Goal: Task Accomplishment & Management: Use online tool/utility

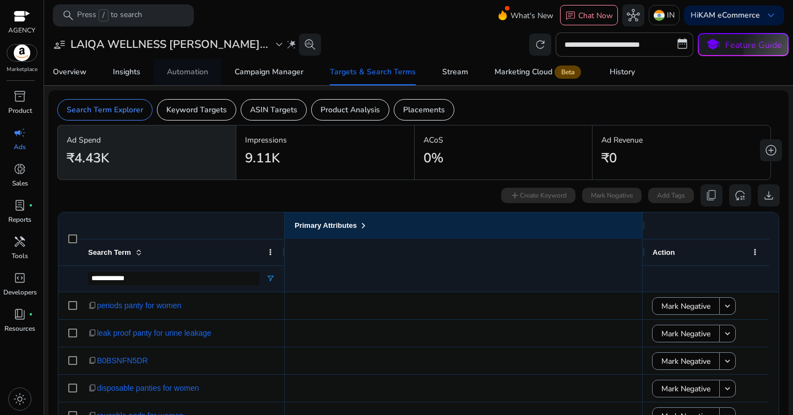
scroll to position [0, 535]
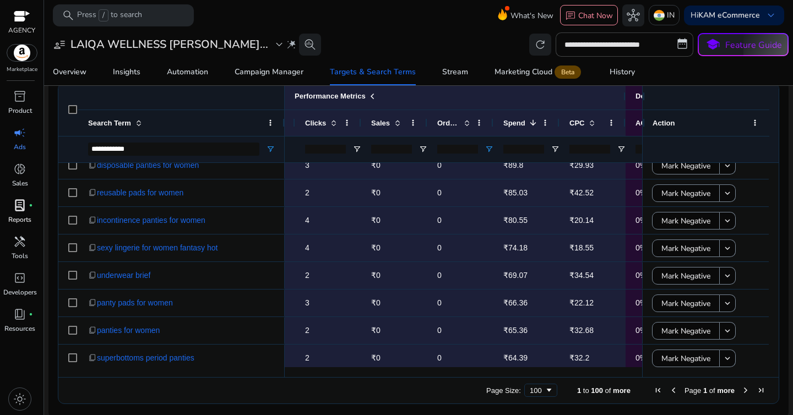
click at [19, 215] on p "Reports" at bounding box center [19, 220] width 23 height 10
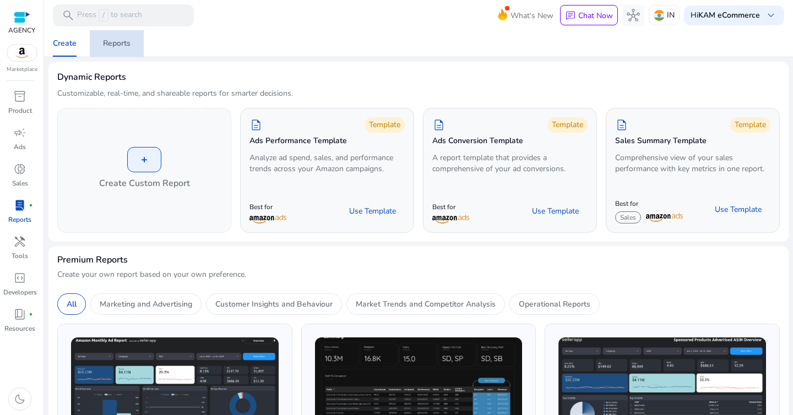
click at [125, 43] on div "Reports" at bounding box center [117, 44] width 28 height 8
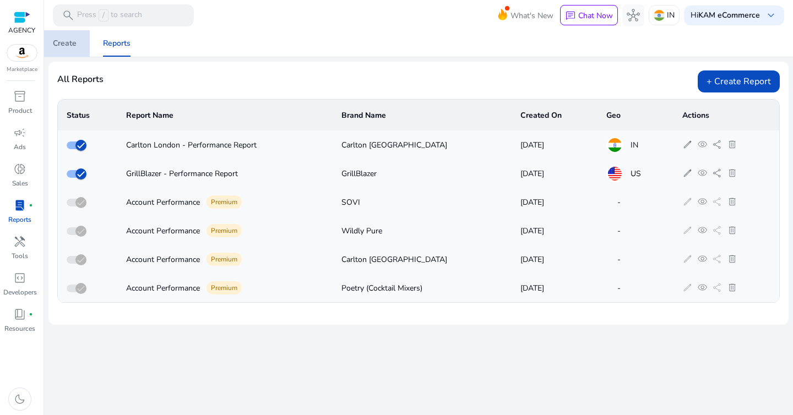
click at [73, 47] on div "Create" at bounding box center [65, 44] width 24 height 8
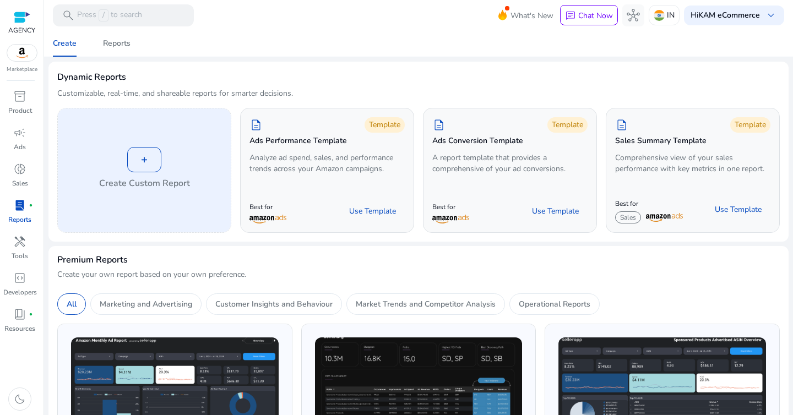
click at [131, 160] on div "+" at bounding box center [144, 159] width 34 height 25
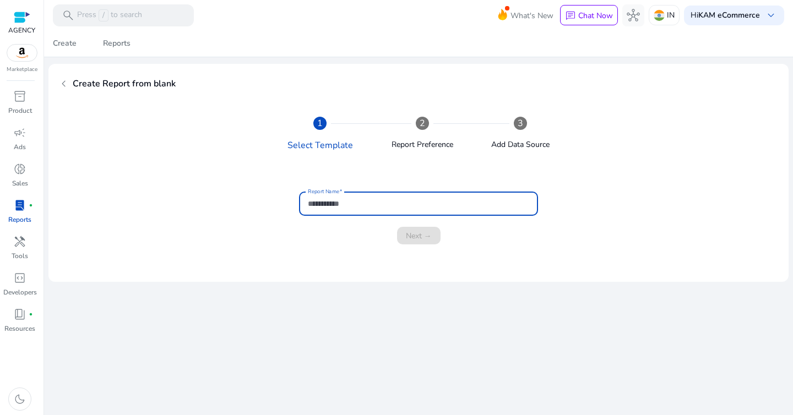
click at [373, 200] on input "Report Name" at bounding box center [418, 204] width 221 height 12
type input "**********"
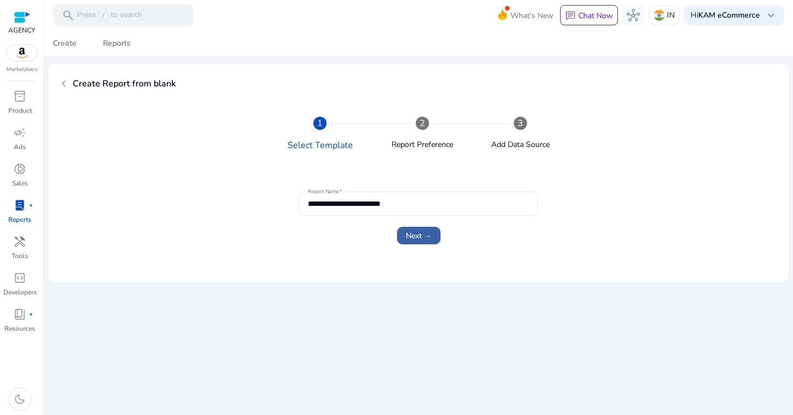
click at [414, 235] on span "Next →" at bounding box center [419, 236] width 26 height 12
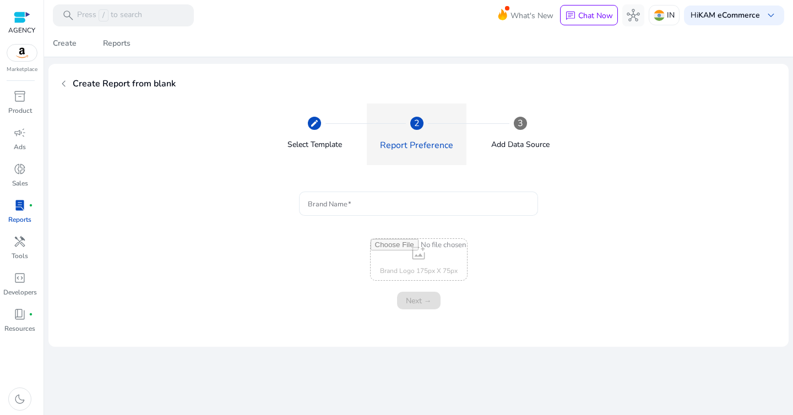
click at [364, 207] on input "Brand Name" at bounding box center [418, 204] width 221 height 12
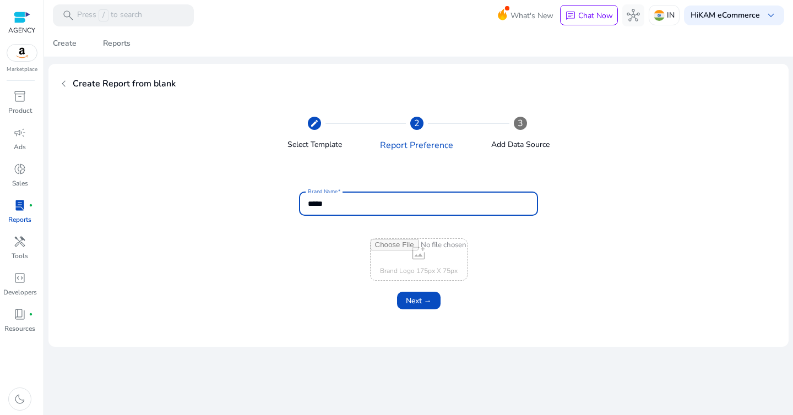
type input "*****"
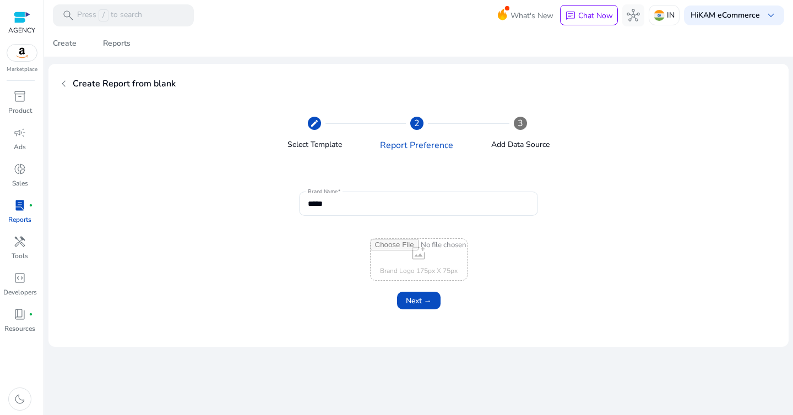
click at [413, 249] on input "file" at bounding box center [419, 259] width 96 height 41
click at [427, 253] on input "file" at bounding box center [419, 259] width 96 height 41
type input "**********"
click at [426, 300] on span "Next →" at bounding box center [419, 301] width 26 height 12
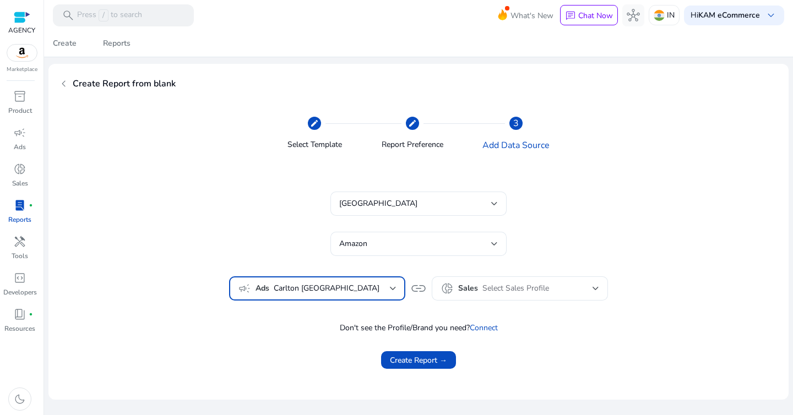
click at [345, 294] on span "Carlton [GEOGRAPHIC_DATA]" at bounding box center [332, 288] width 116 height 12
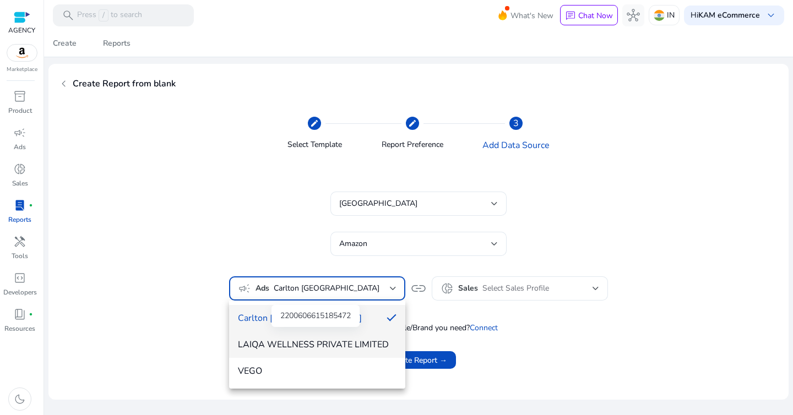
click at [335, 339] on span "LAIQA WELLNESS PRIVATE LIMITED" at bounding box center [317, 345] width 159 height 12
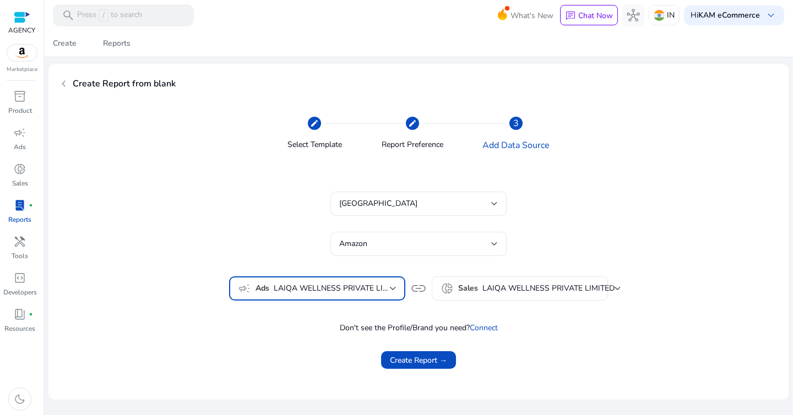
click at [529, 292] on span "LAIQA WELLNESS PRIVATE LIMITED" at bounding box center [548, 288] width 132 height 10
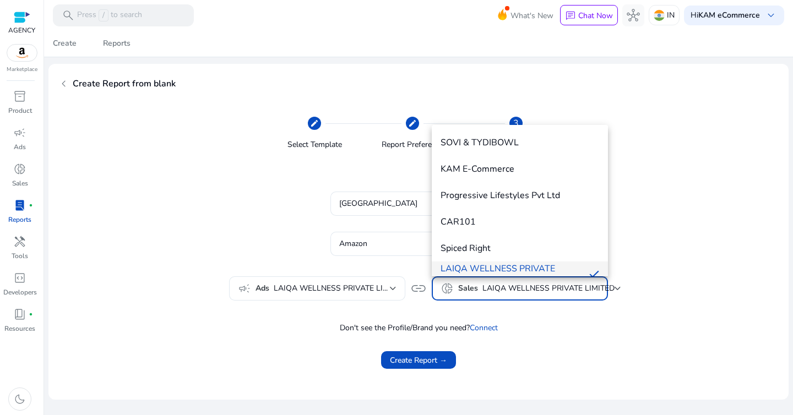
scroll to position [12, 0]
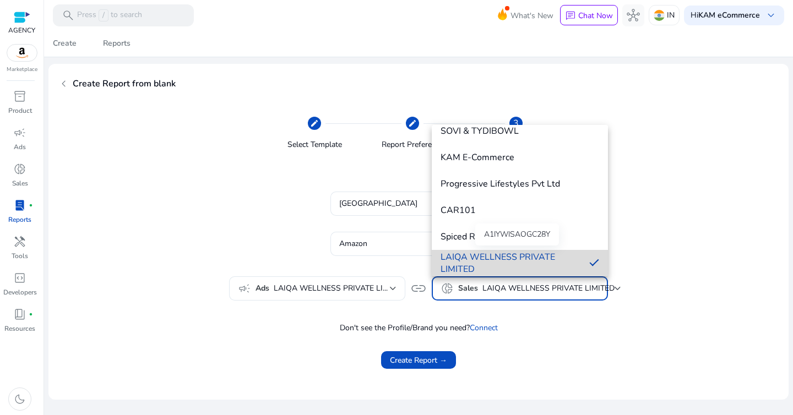
click at [523, 264] on span "LAIQA WELLNESS PRIVATE LIMITED" at bounding box center [511, 263] width 140 height 24
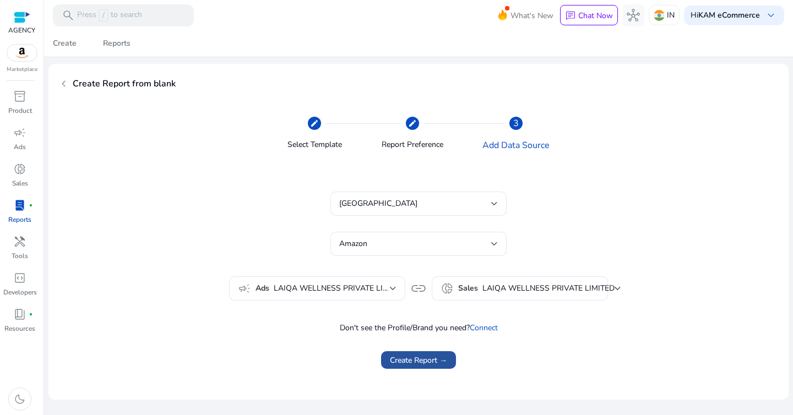
click at [424, 365] on span "Create Report →" at bounding box center [418, 361] width 57 height 12
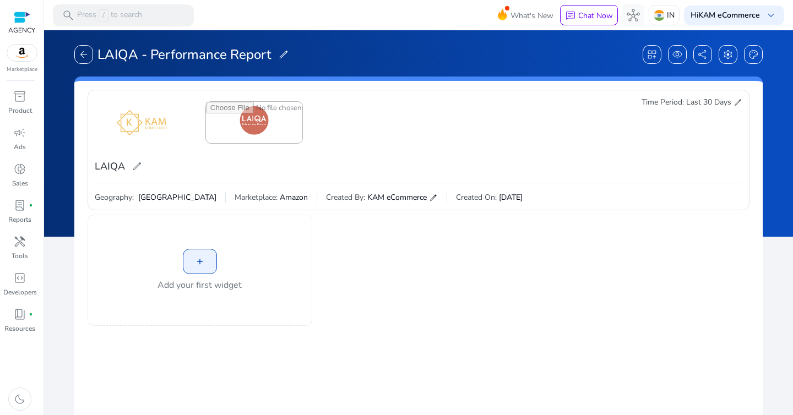
click at [579, 165] on div "delete Delete Image LAIQA edit Time Period: Last 30 Days edit" at bounding box center [419, 140] width 648 height 86
click at [199, 259] on div "+" at bounding box center [200, 261] width 34 height 25
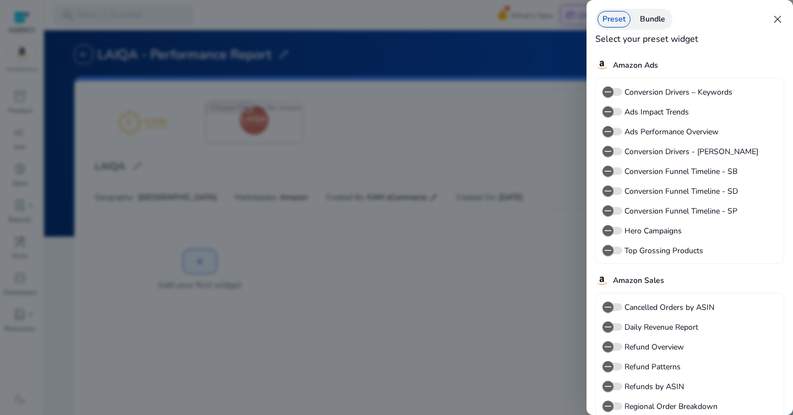
click at [645, 27] on div "Bundle" at bounding box center [652, 19] width 35 height 17
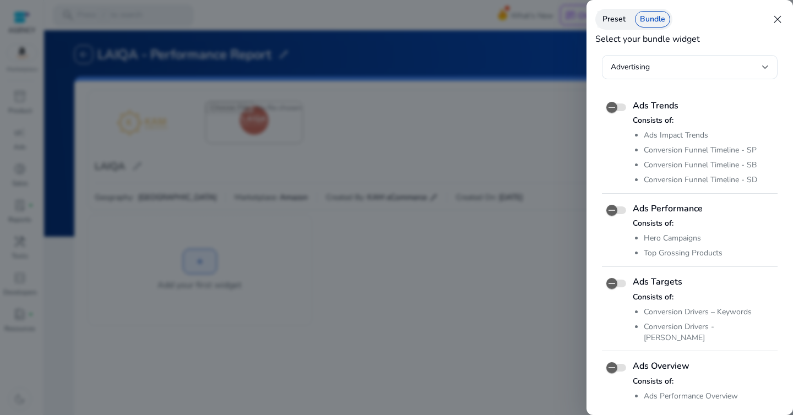
click at [595, 23] on div "Preset Bundle close" at bounding box center [689, 19] width 189 height 21
click at [623, 21] on div "Preset" at bounding box center [613, 19] width 33 height 17
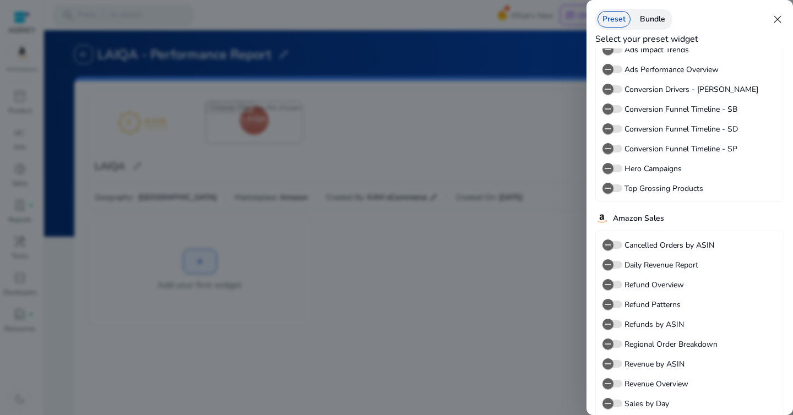
scroll to position [73, 0]
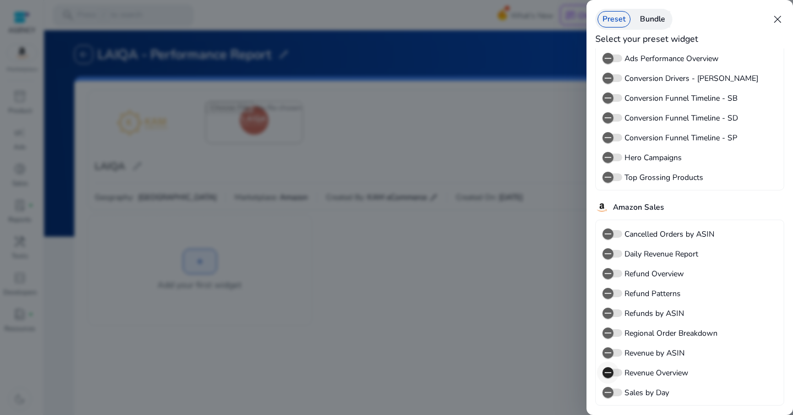
click at [611, 372] on icon "button" at bounding box center [608, 373] width 10 height 10
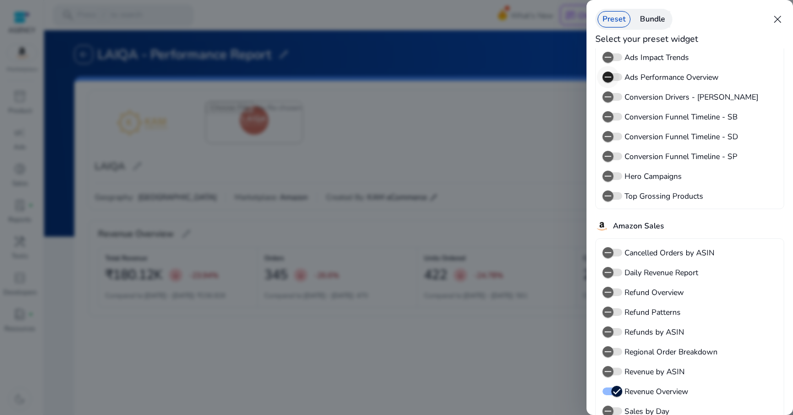
scroll to position [53, 0]
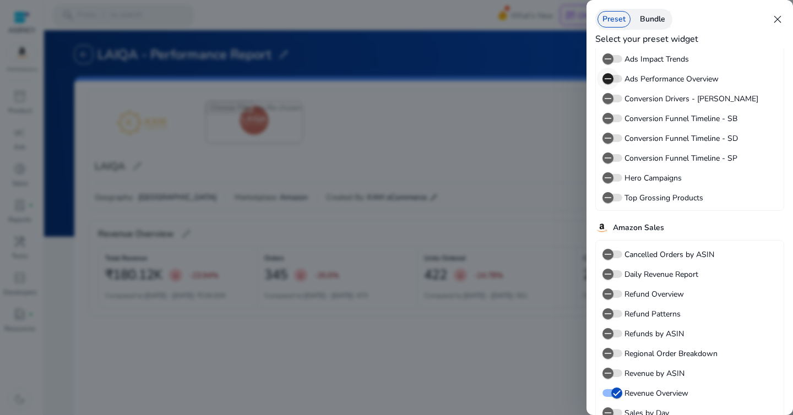
click at [614, 80] on span "button" at bounding box center [608, 79] width 22 height 22
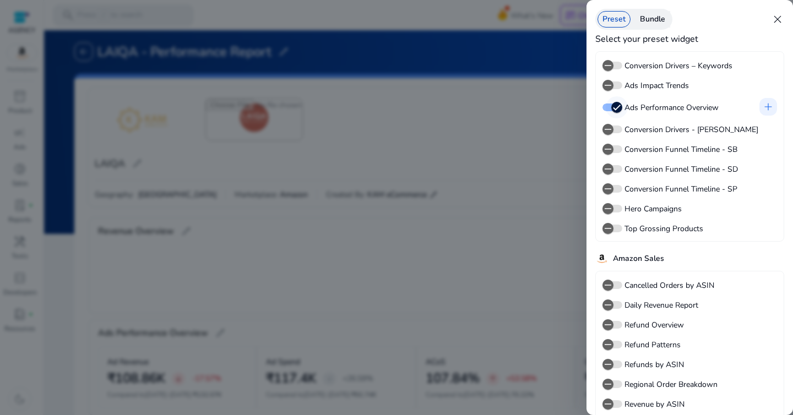
scroll to position [26, 0]
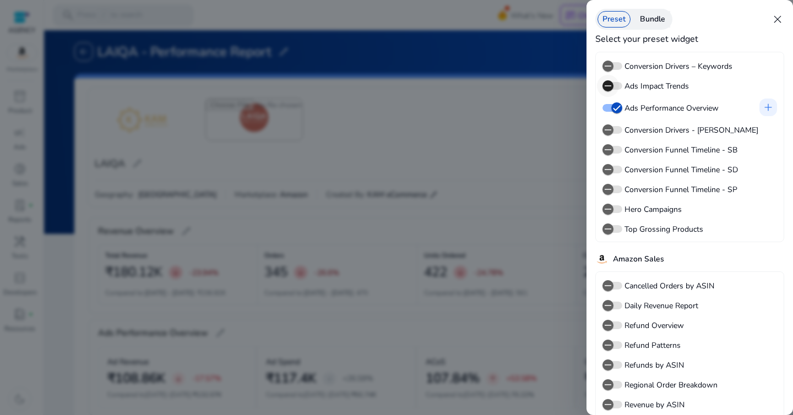
click at [615, 87] on span "button" at bounding box center [608, 86] width 22 height 22
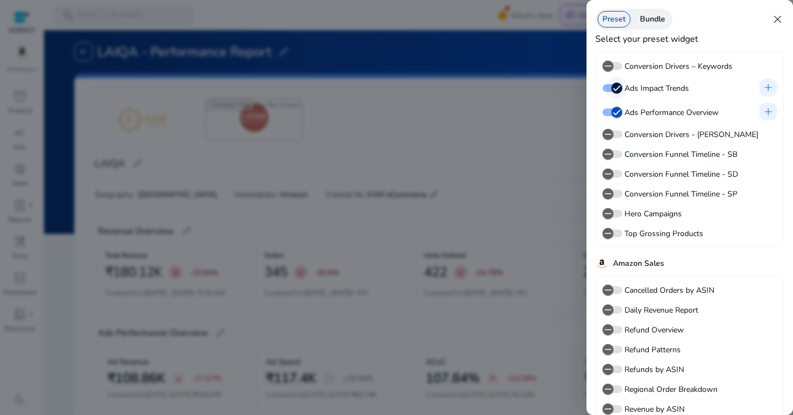
scroll to position [207, 0]
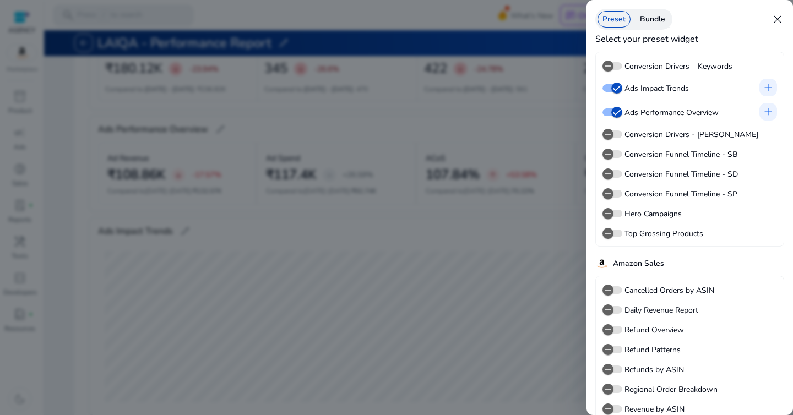
click at [96, 299] on div at bounding box center [396, 207] width 793 height 415
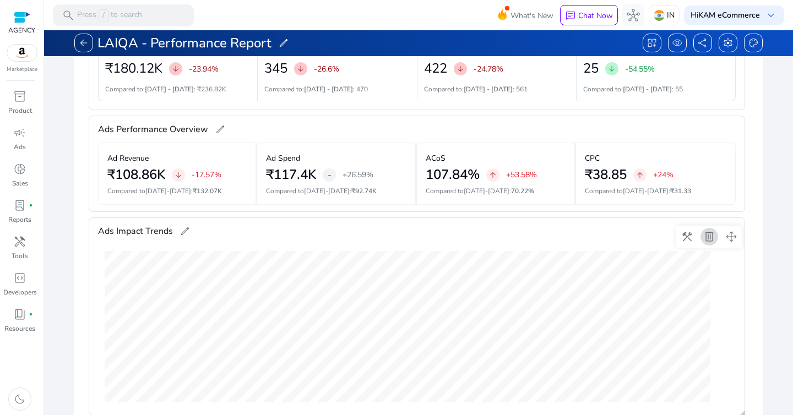
click at [710, 240] on span at bounding box center [709, 237] width 26 height 26
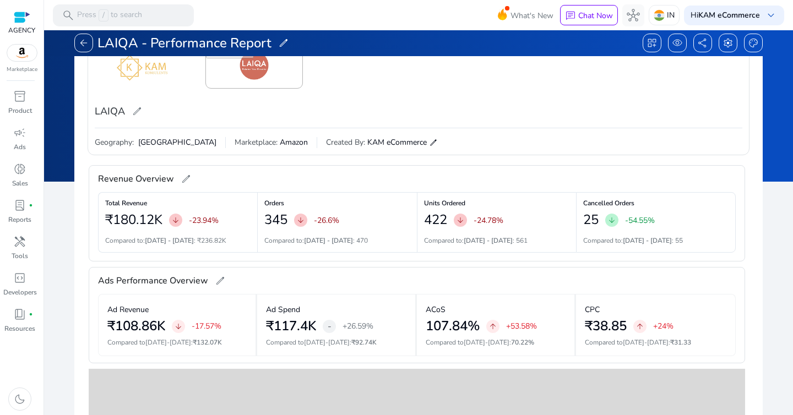
scroll to position [0, 0]
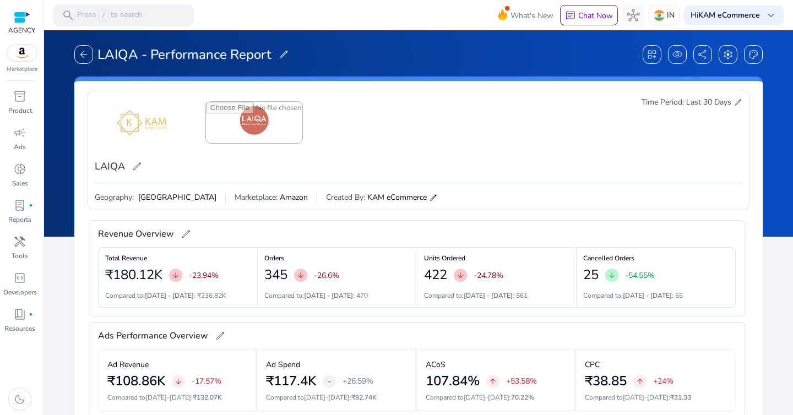
click at [735, 102] on span "edit" at bounding box center [738, 102] width 9 height 9
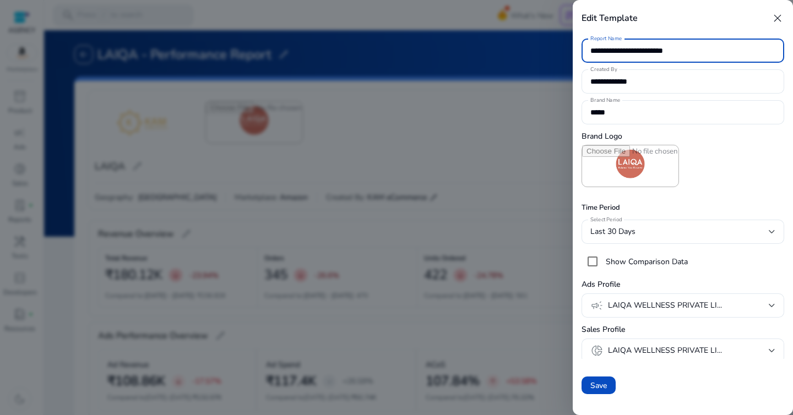
scroll to position [3, 0]
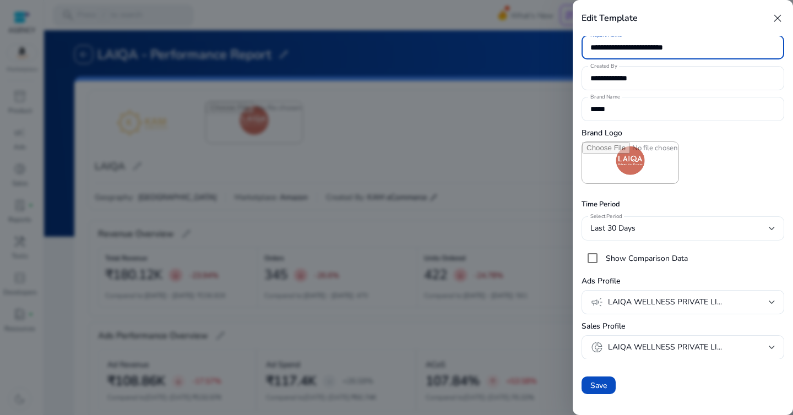
click at [686, 222] on div "Last 30 Days" at bounding box center [679, 228] width 178 height 12
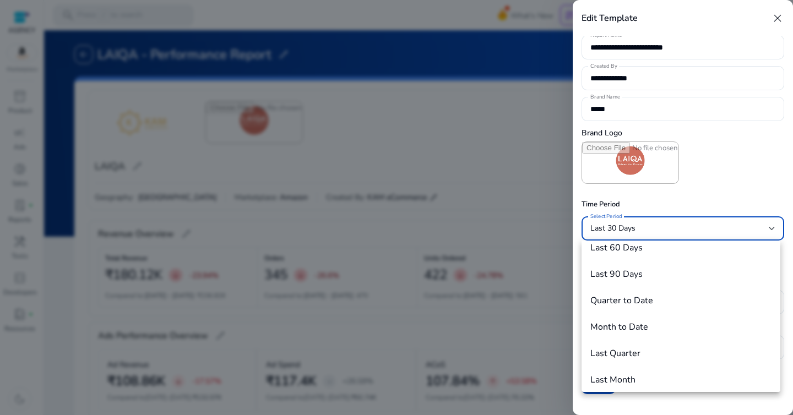
scroll to position [117, 0]
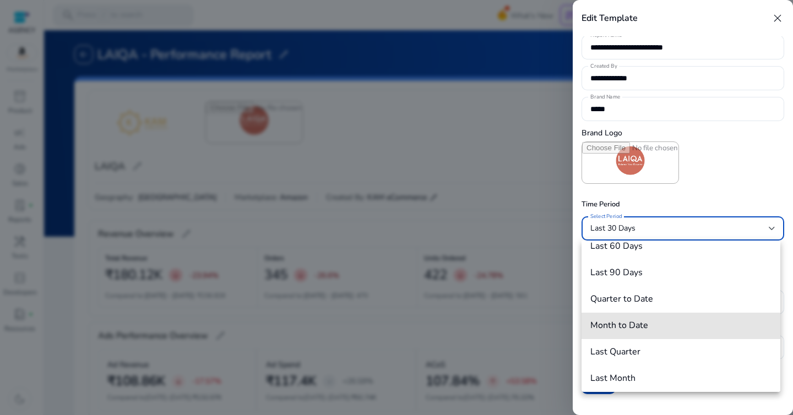
click at [694, 325] on span "Month to Date" at bounding box center [680, 325] width 181 height 10
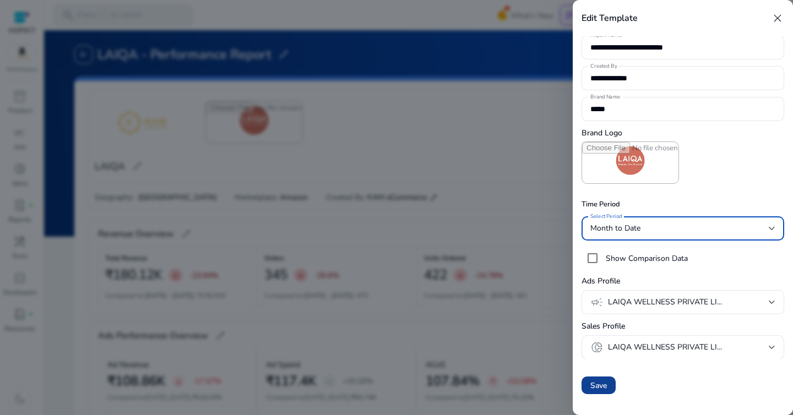
click at [599, 388] on span "Save" at bounding box center [598, 386] width 17 height 12
